Goal: Task Accomplishment & Management: Use online tool/utility

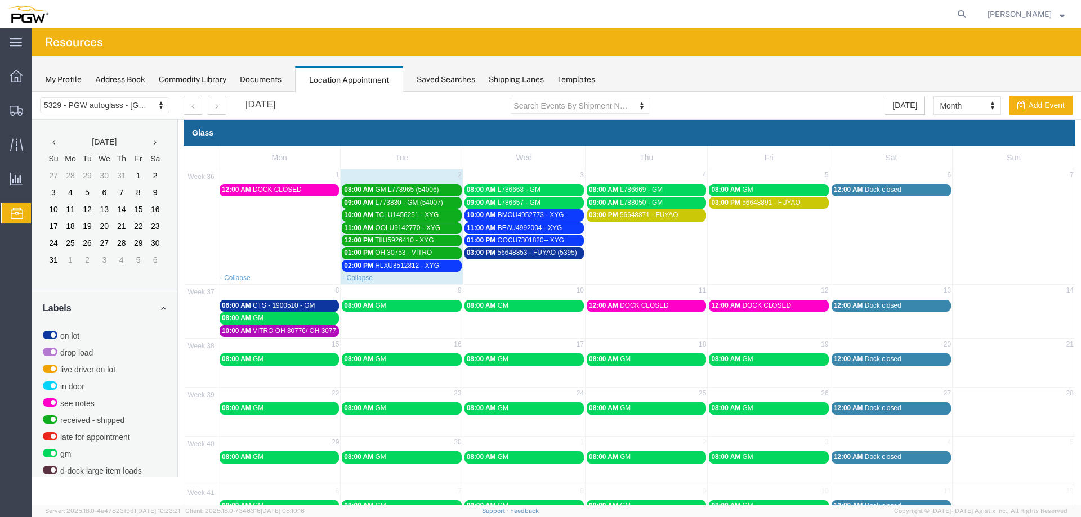
scroll to position [291, 0]
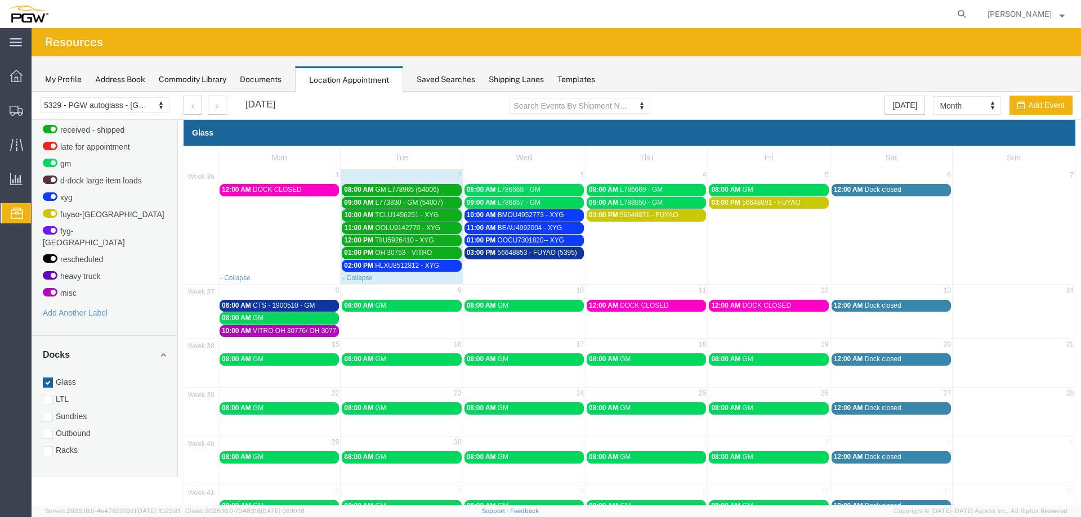
click at [445, 266] on div "02:00 PM HLXU8512812 - XYG" at bounding box center [401, 266] width 115 height 8
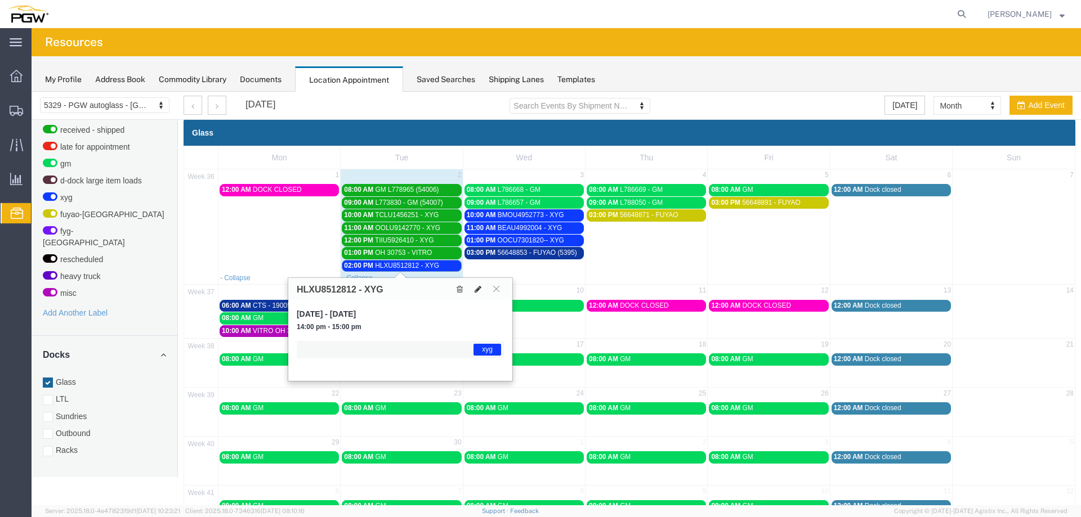
click at [480, 292] on icon at bounding box center [478, 289] width 7 height 8
select select "1"
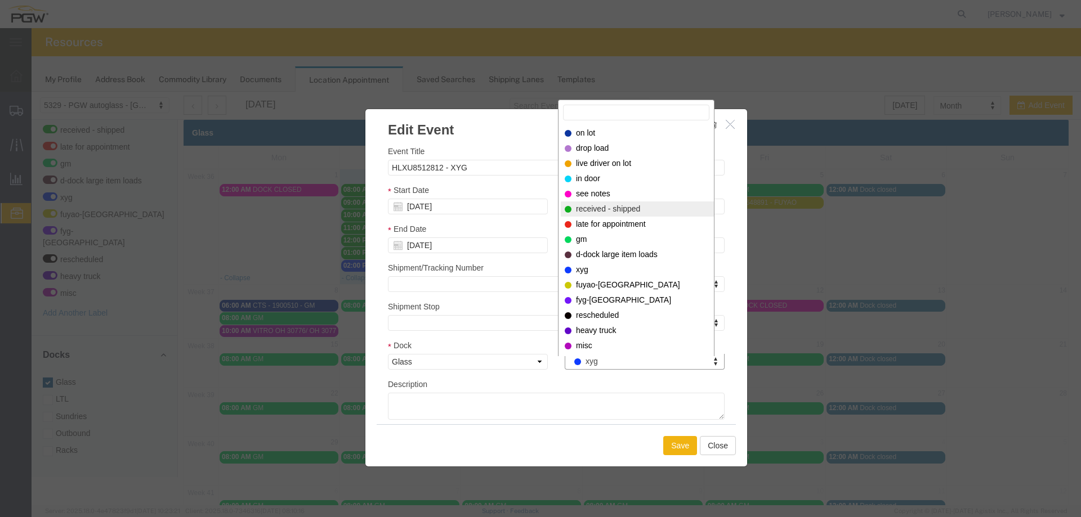
select select "200"
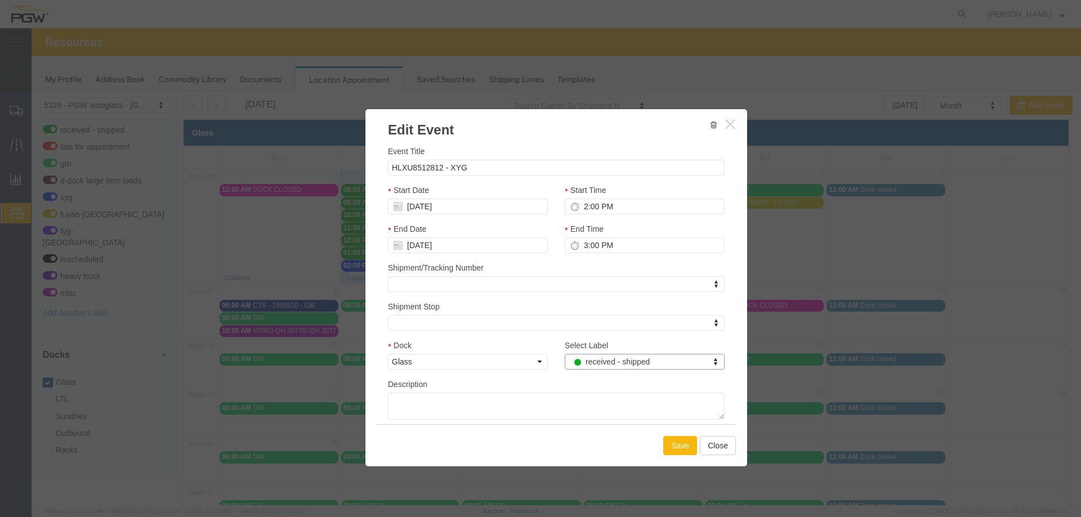
click at [667, 440] on button "Save" at bounding box center [680, 445] width 34 height 19
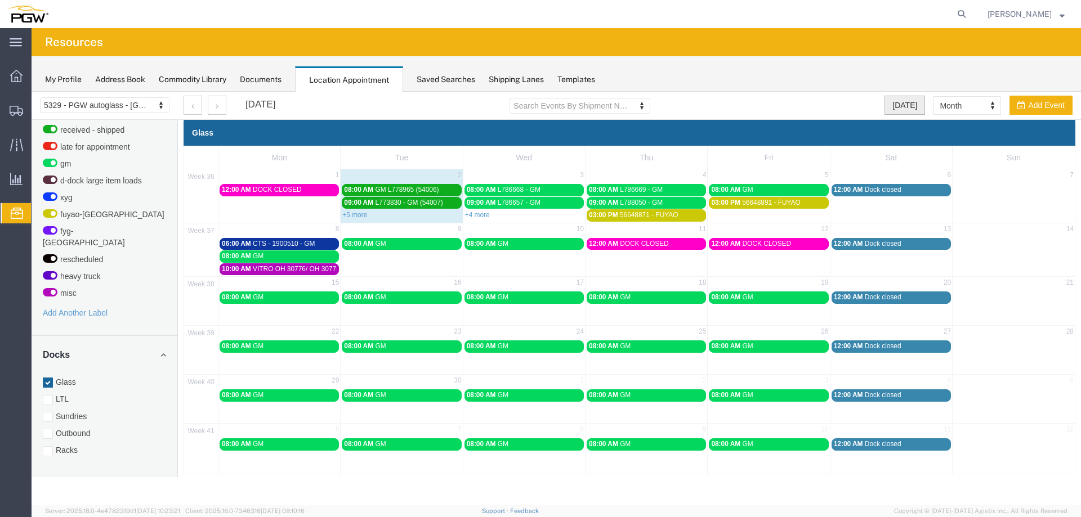
click at [894, 108] on button "[DATE]" at bounding box center [905, 105] width 41 height 19
select select "agendaDay"
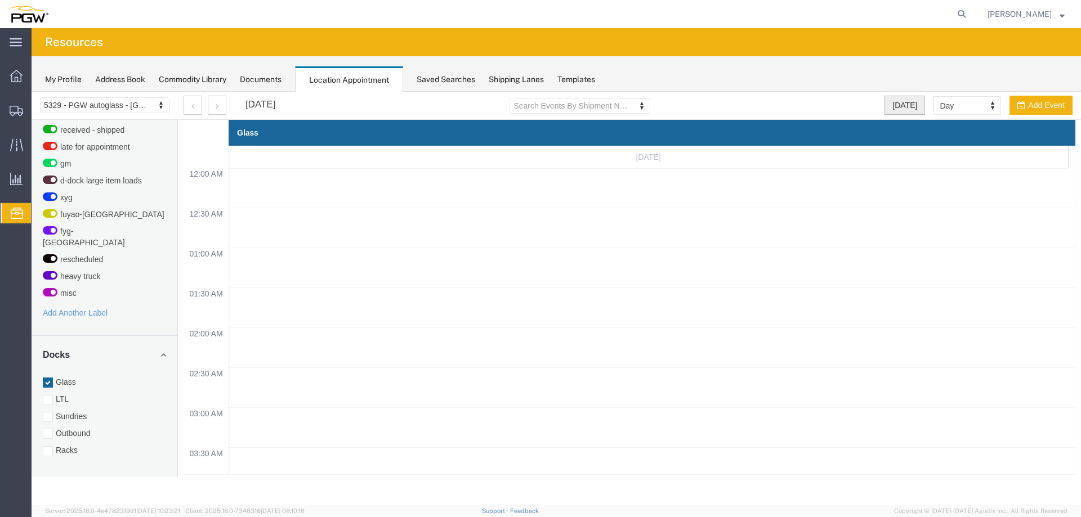
scroll to position [480, 0]
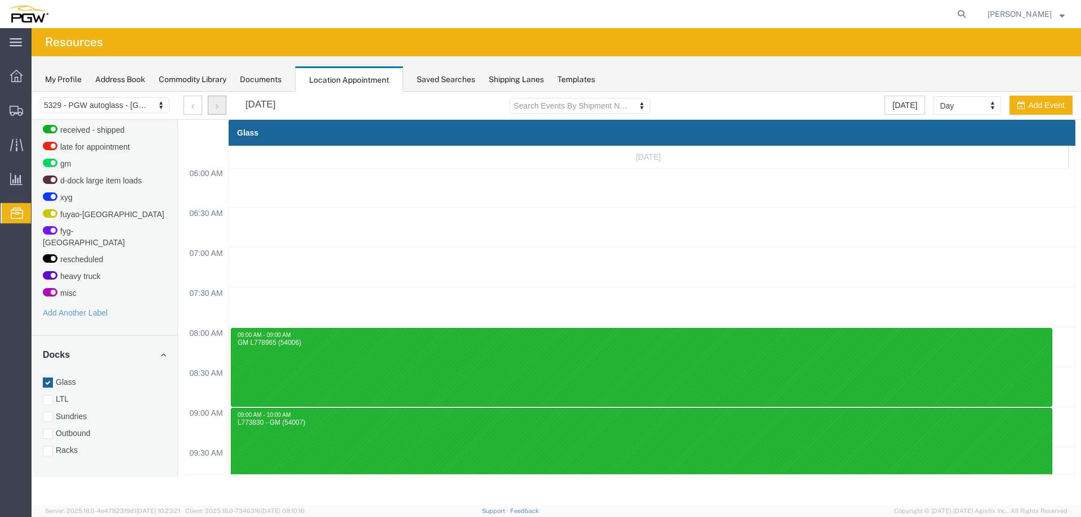
click at [218, 104] on button "button" at bounding box center [217, 105] width 19 height 19
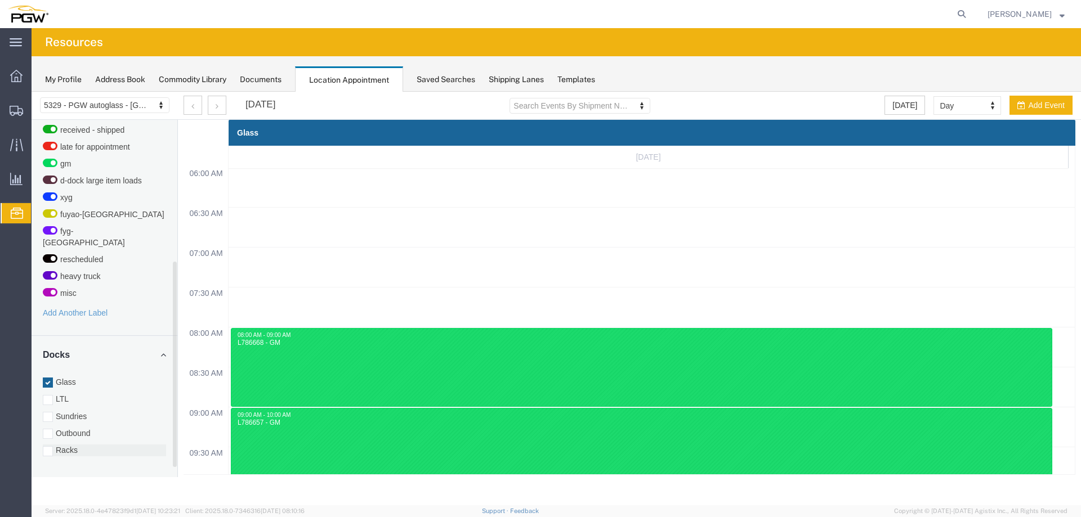
click at [64, 445] on label "Racks" at bounding box center [104, 450] width 123 height 11
click at [32, 92] on input "Racks" at bounding box center [32, 92] width 0 height 0
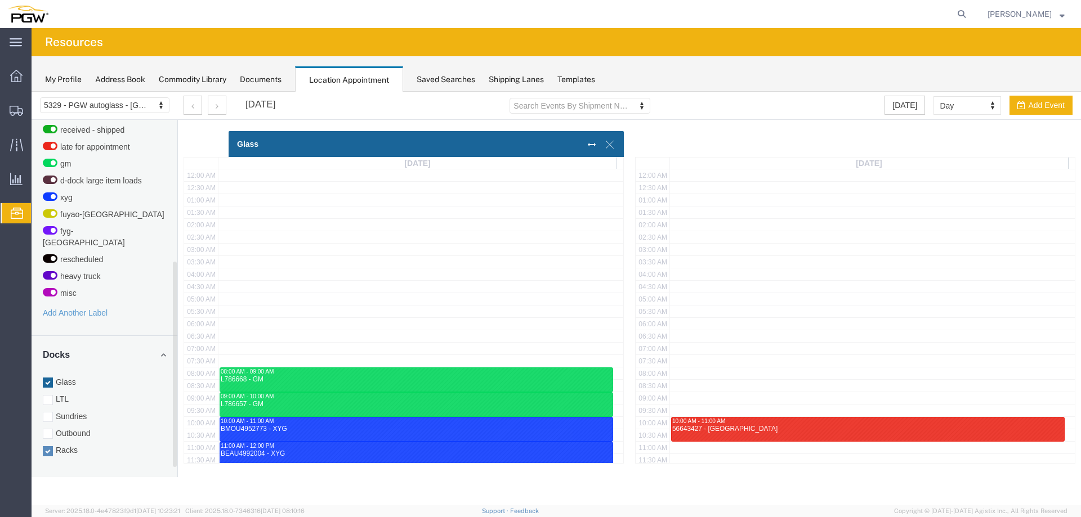
scroll to position [278, 0]
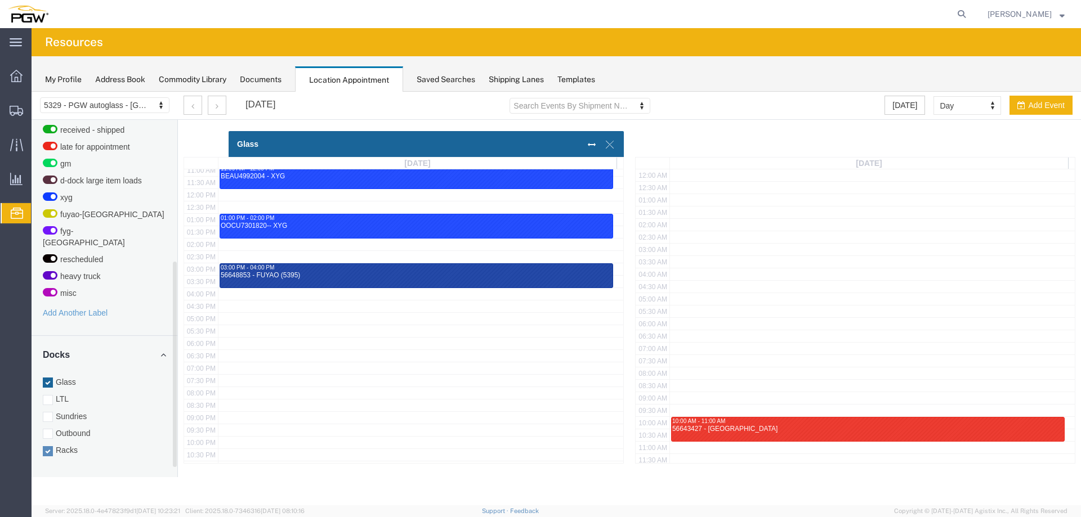
click at [72, 377] on label "Glass" at bounding box center [104, 382] width 123 height 11
click at [32, 92] on input "Glass" at bounding box center [32, 92] width 0 height 0
